Goal: Browse casually

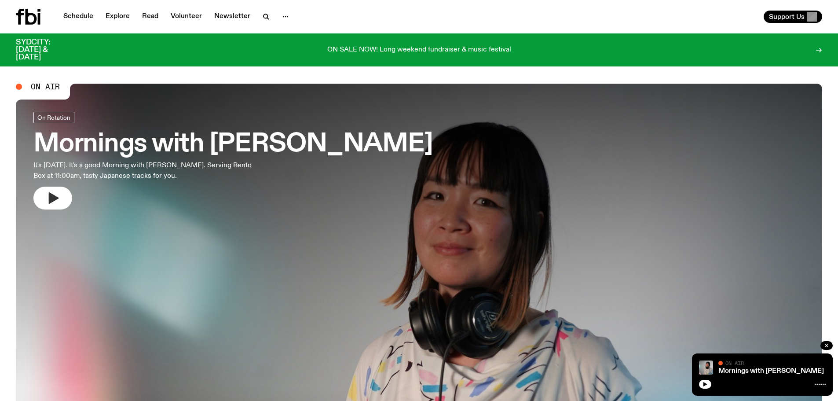
click at [54, 200] on icon "button" at bounding box center [54, 197] width 10 height 11
